Goal: Information Seeking & Learning: Learn about a topic

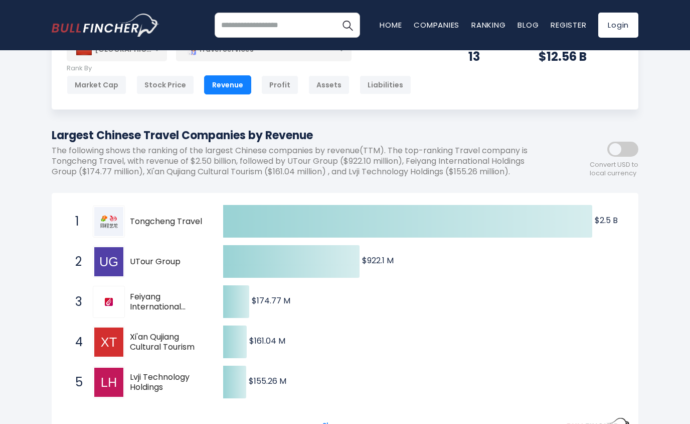
scroll to position [46, 0]
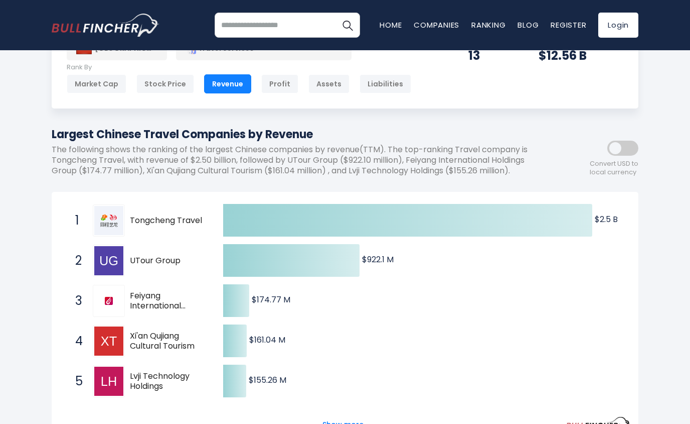
click at [157, 215] on span "Tongcheng Travel" at bounding box center [168, 220] width 76 height 11
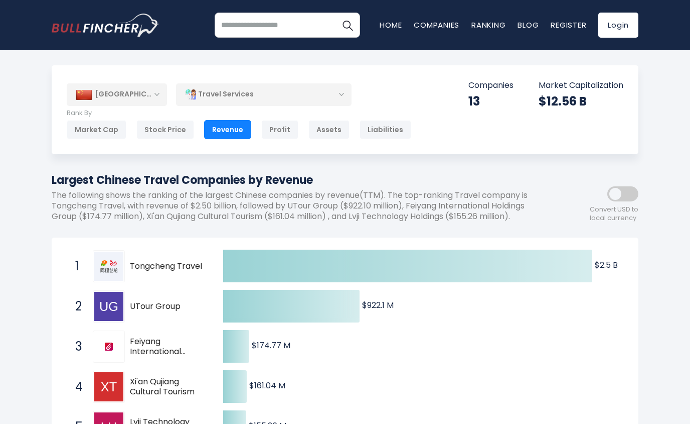
scroll to position [0, 0]
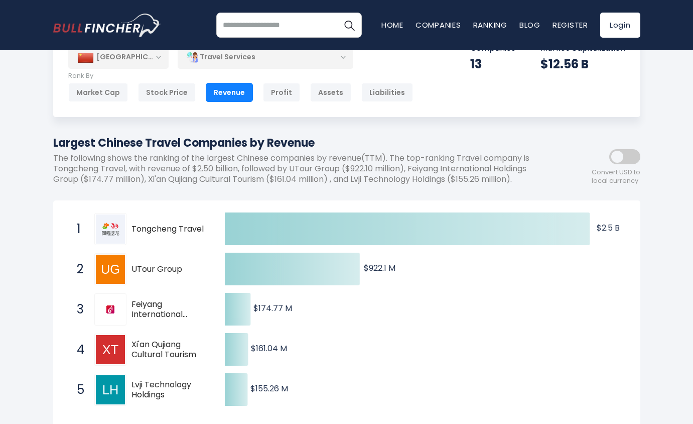
scroll to position [66, 0]
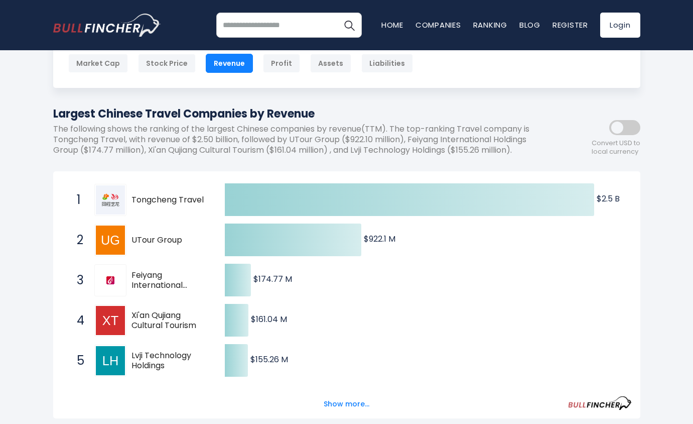
click at [162, 235] on span "UTour Group" at bounding box center [169, 240] width 76 height 11
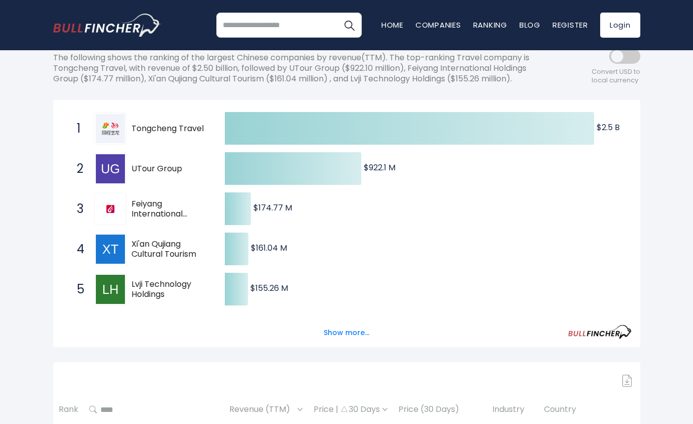
scroll to position [138, 0]
click at [353, 331] on button "Show more..." at bounding box center [347, 332] width 58 height 17
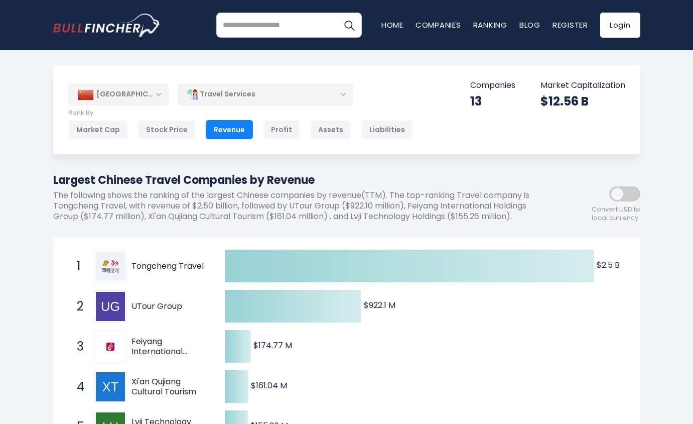
scroll to position [0, 0]
